Goal: Transaction & Acquisition: Purchase product/service

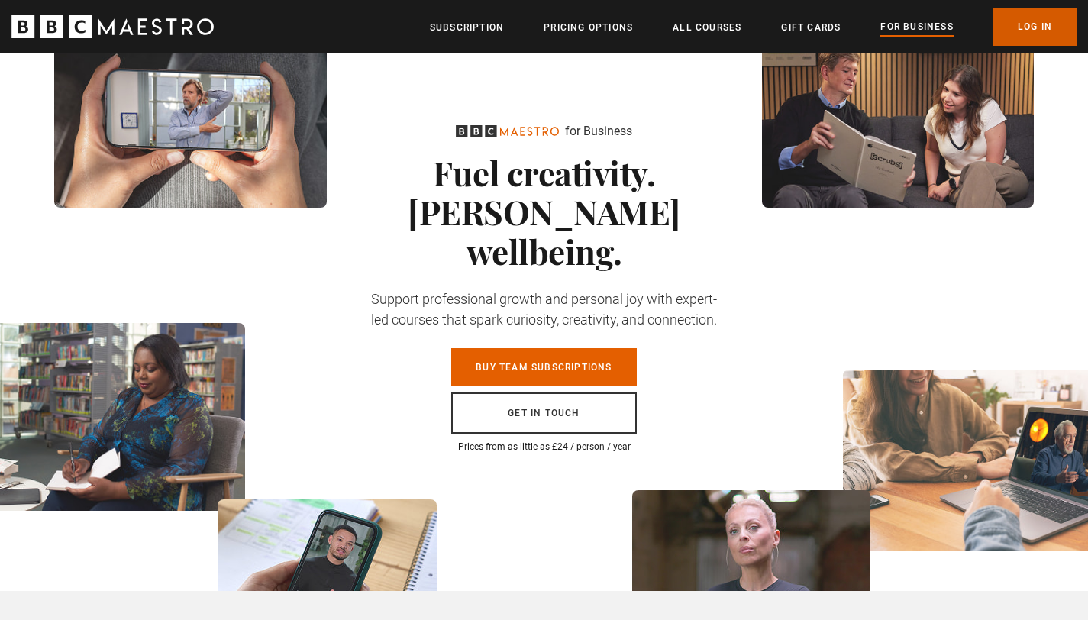
click at [1023, 21] on link "Log In" at bounding box center [1034, 27] width 83 height 38
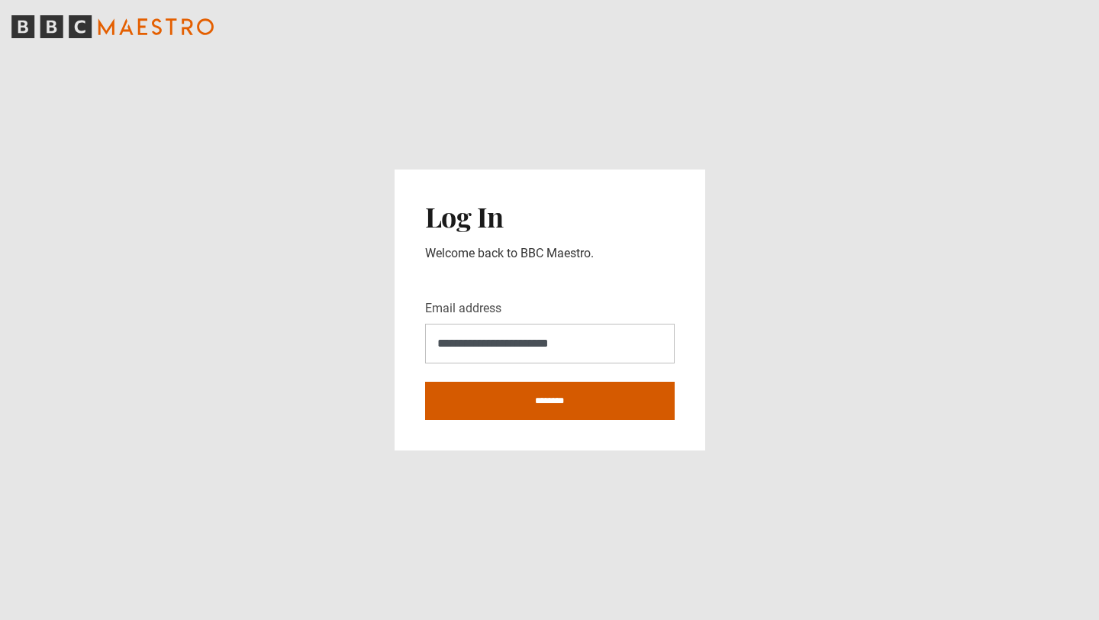
type input "**********"
click at [567, 400] on input "********" at bounding box center [550, 401] width 250 height 38
type input "**********"
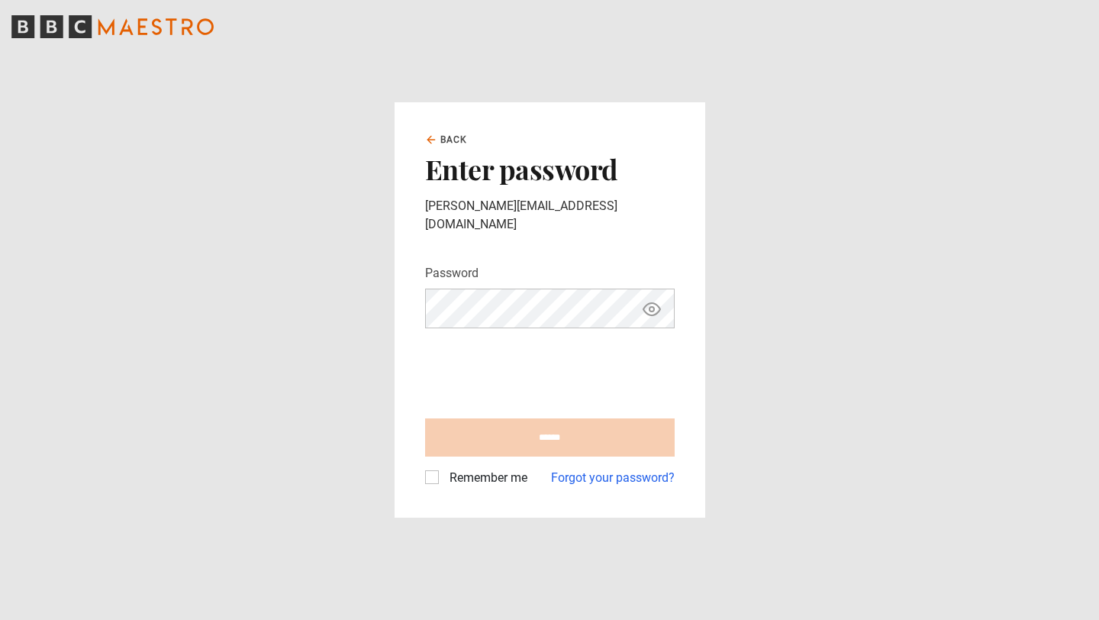
click at [629, 619] on com-1password-button at bounding box center [549, 620] width 1099 height 0
type input "**********"
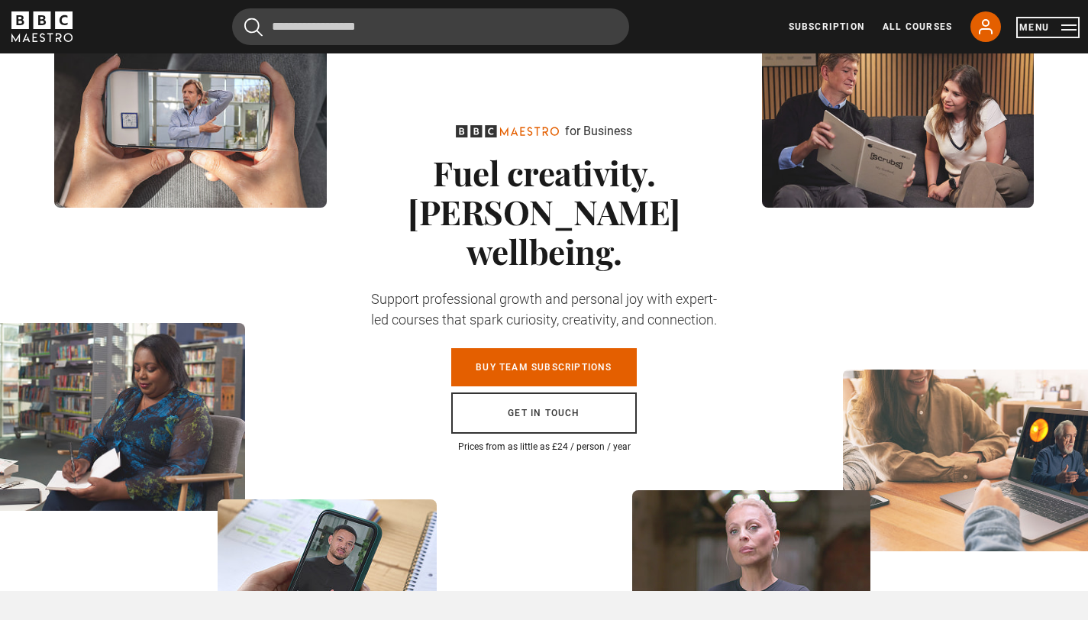
click at [1070, 32] on button "Menu" at bounding box center [1047, 27] width 57 height 15
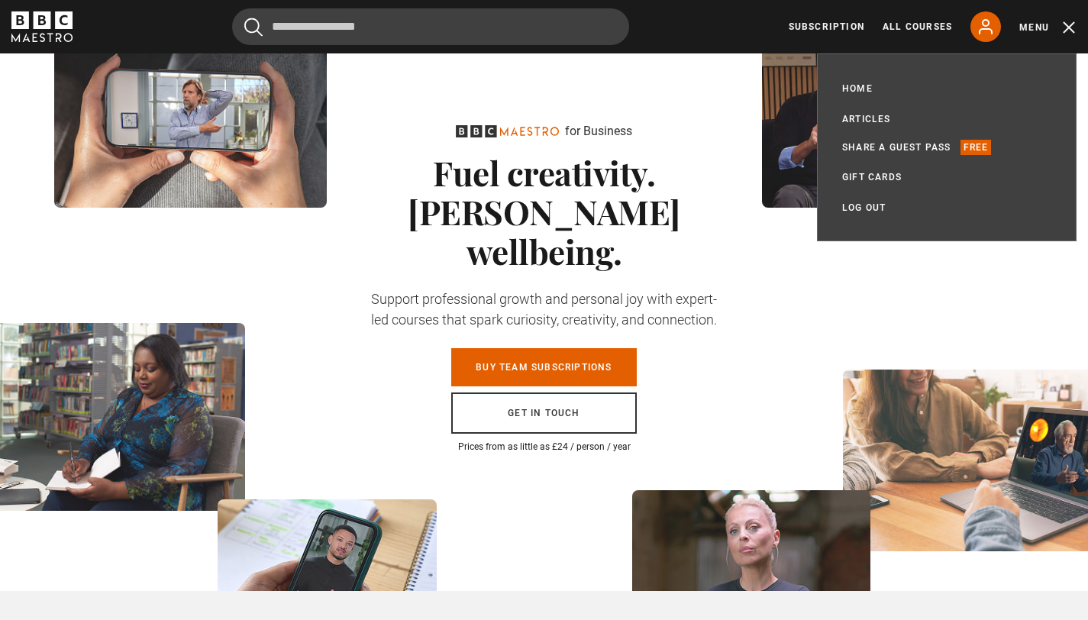
click at [721, 34] on div "Cancel Courses Previous courses Next courses Agatha Christie Writing 12 Related…" at bounding box center [543, 26] width 1065 height 37
click at [732, 160] on div "Pause for Business Fuel creativity. Foster wellbeing. Support professional grow…" at bounding box center [544, 321] width 1088 height 537
click at [864, 262] on div "Pause for Business Fuel creativity. Foster wellbeing. Support professional grow…" at bounding box center [544, 321] width 1088 height 537
click at [1067, 32] on button "Menu" at bounding box center [1047, 27] width 57 height 15
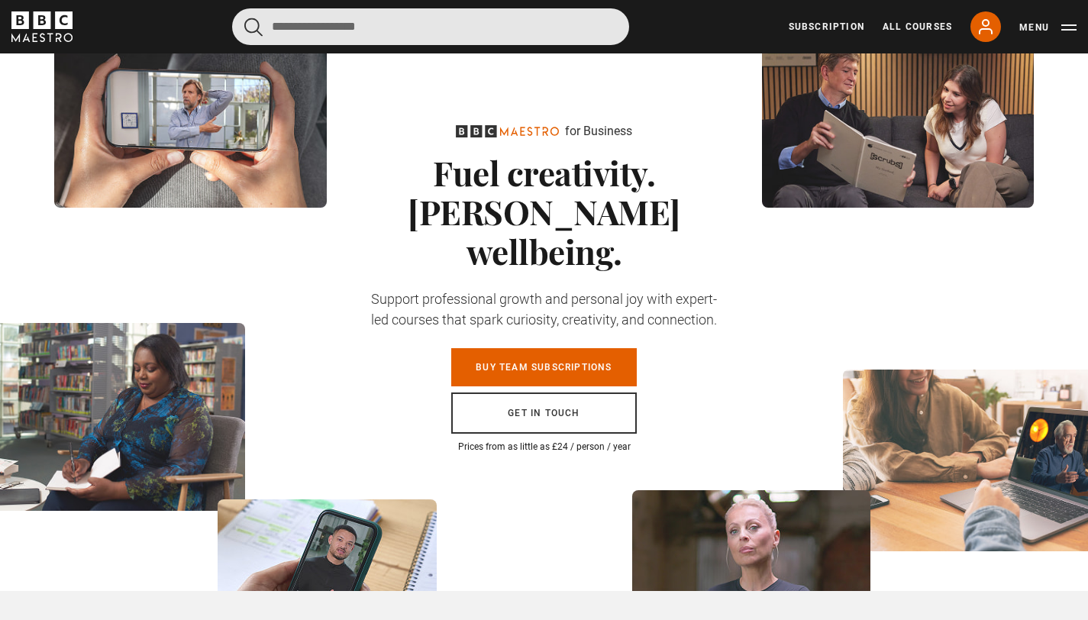
click at [422, 24] on input "Search" at bounding box center [430, 26] width 397 height 37
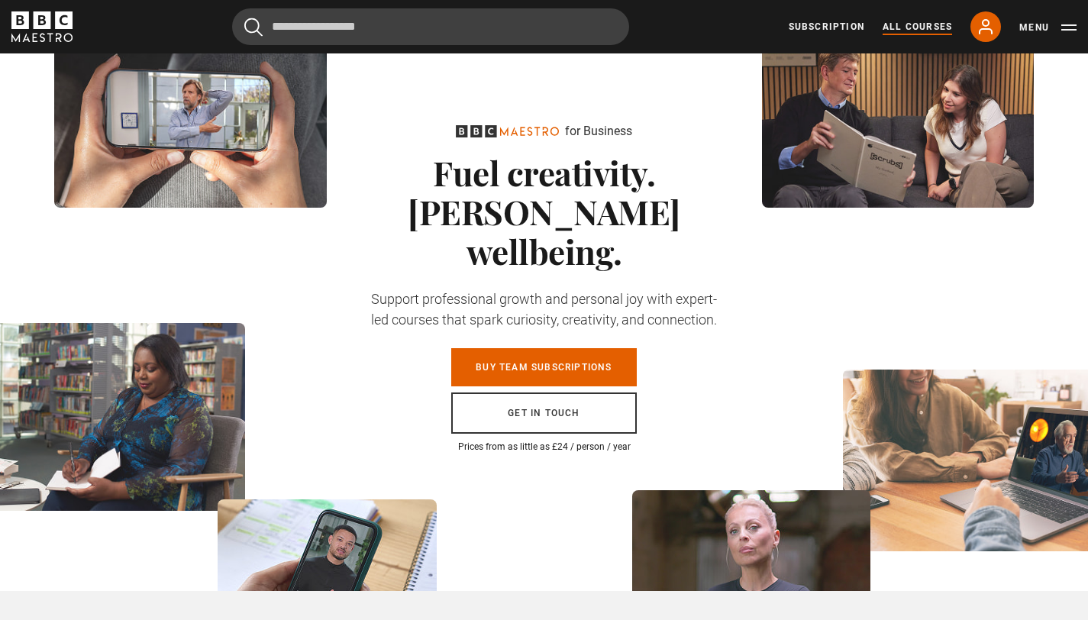
click at [917, 25] on link "All Courses" at bounding box center [916, 27] width 69 height 14
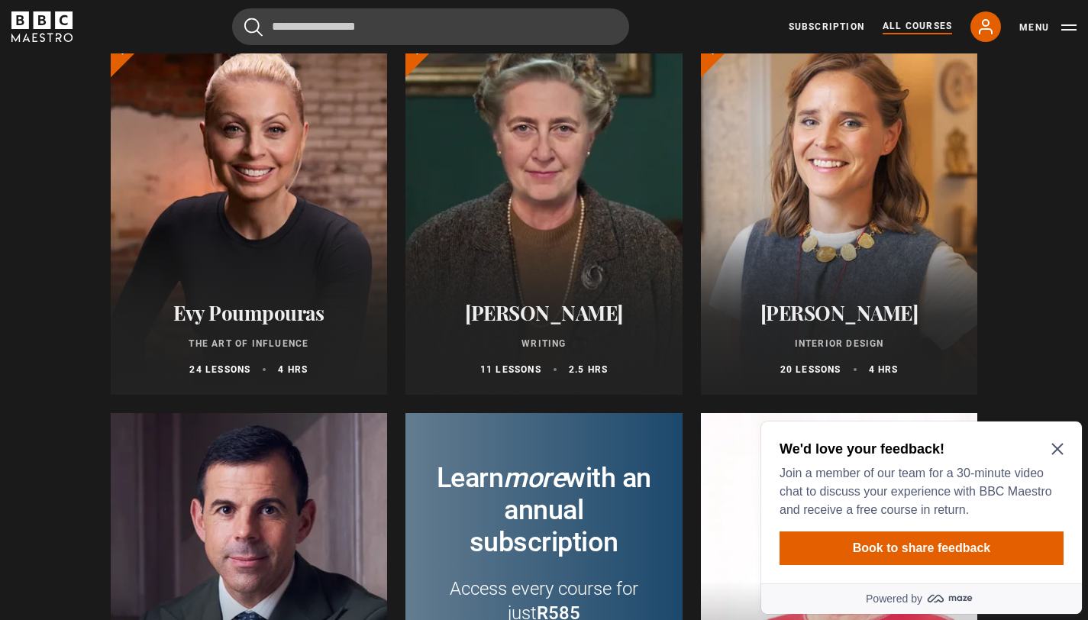
scroll to position [217, 0]
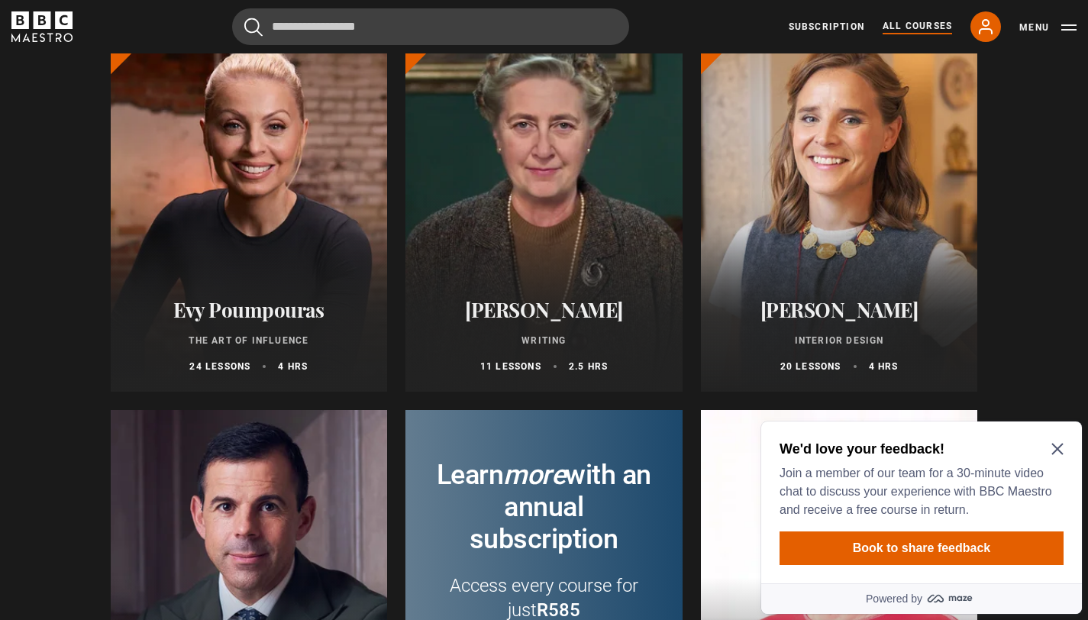
click at [272, 274] on div at bounding box center [249, 208] width 277 height 366
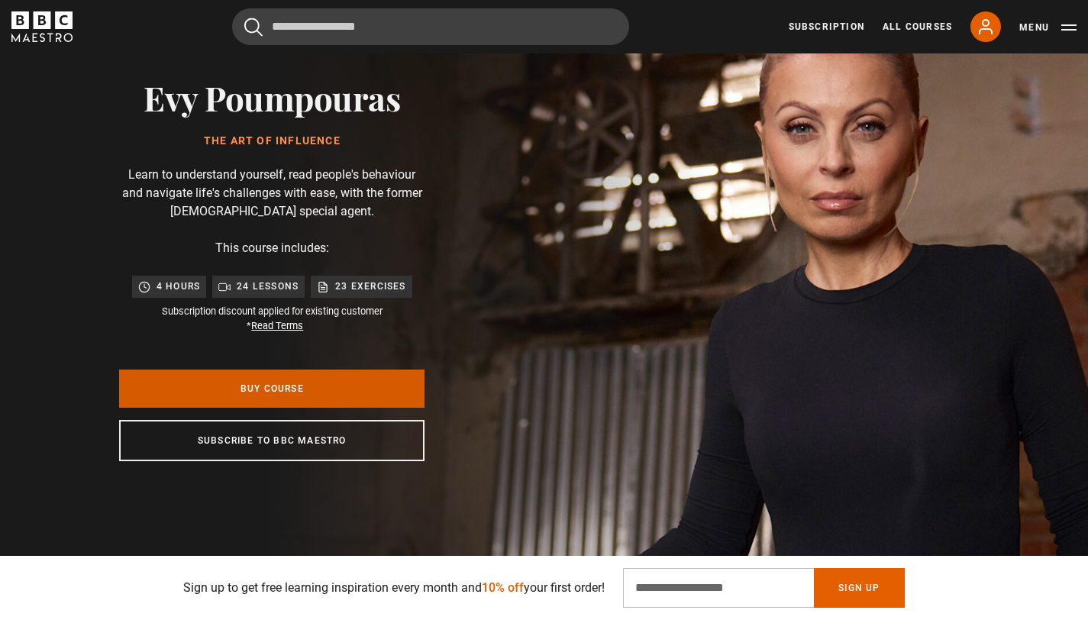
scroll to position [0, 400]
click at [273, 388] on link "Buy Course" at bounding box center [271, 388] width 305 height 38
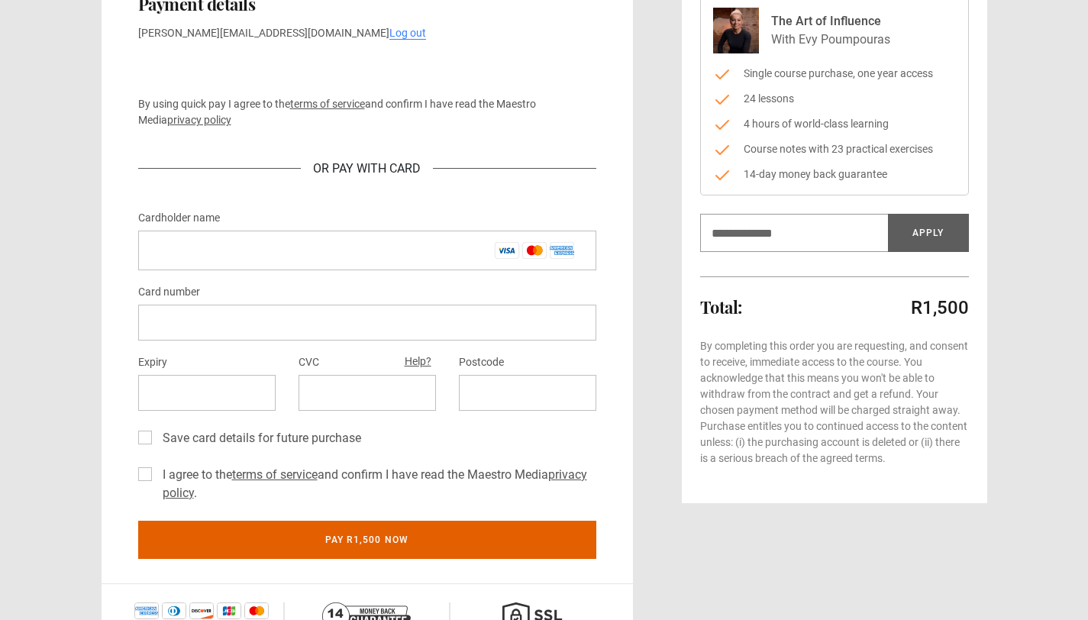
scroll to position [56, 0]
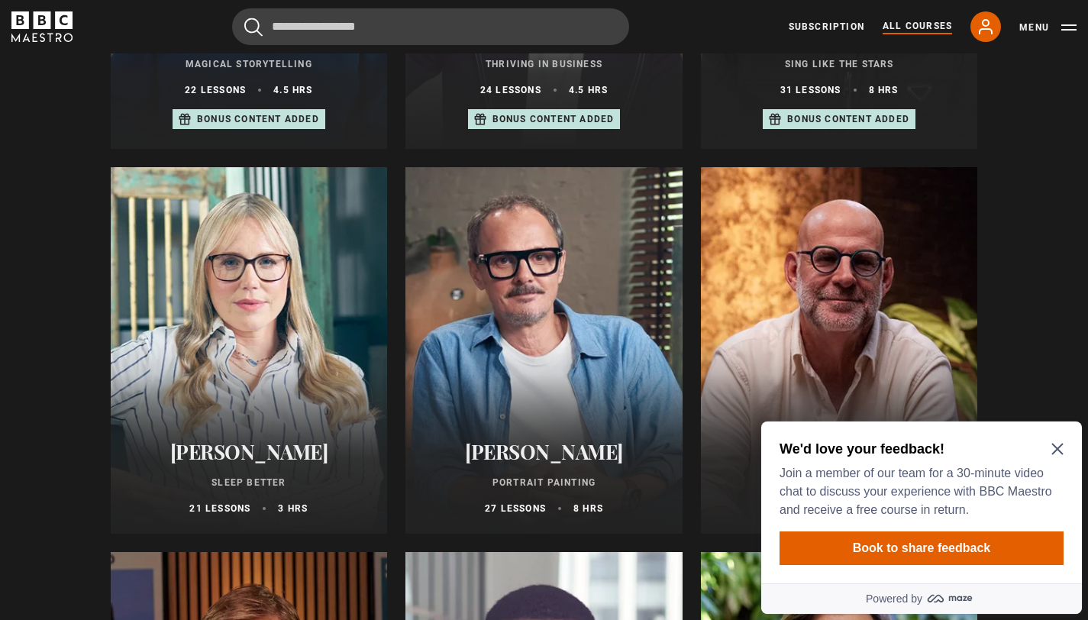
scroll to position [1229, 0]
click at [1059, 450] on icon "Close Maze Prompt" at bounding box center [1056, 448] width 11 height 11
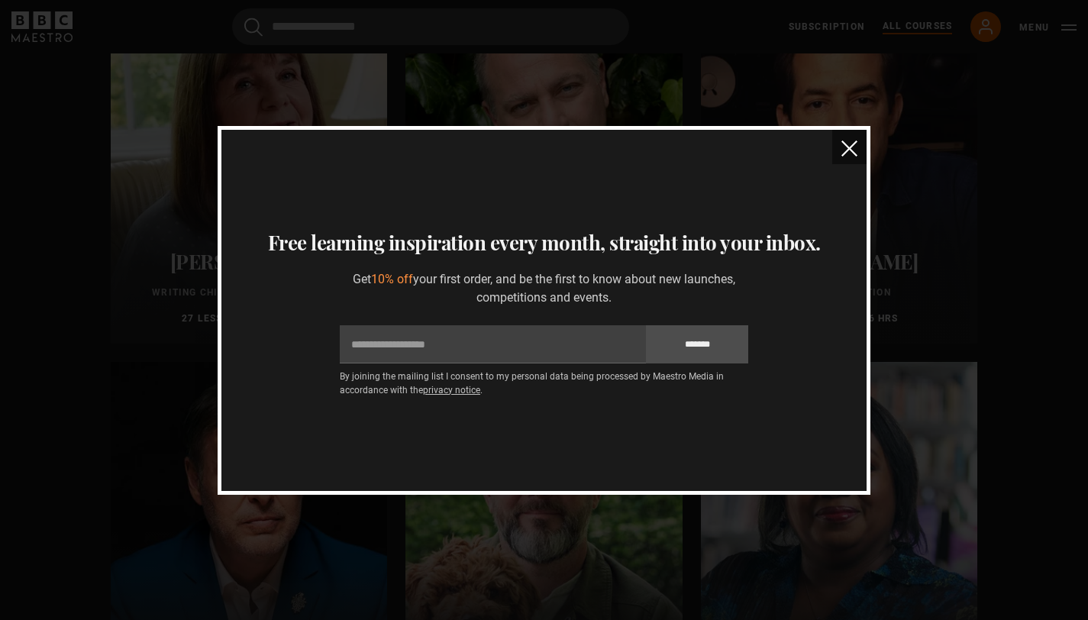
scroll to position [4223, 0]
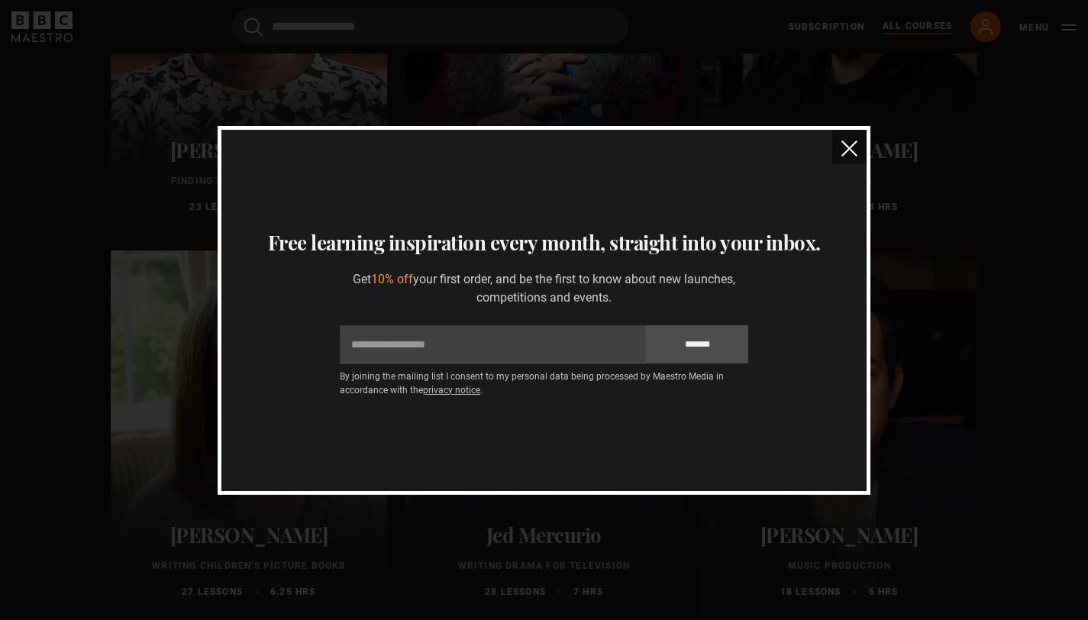
click at [844, 145] on img "close" at bounding box center [849, 148] width 16 height 16
